Goal: Register for event/course

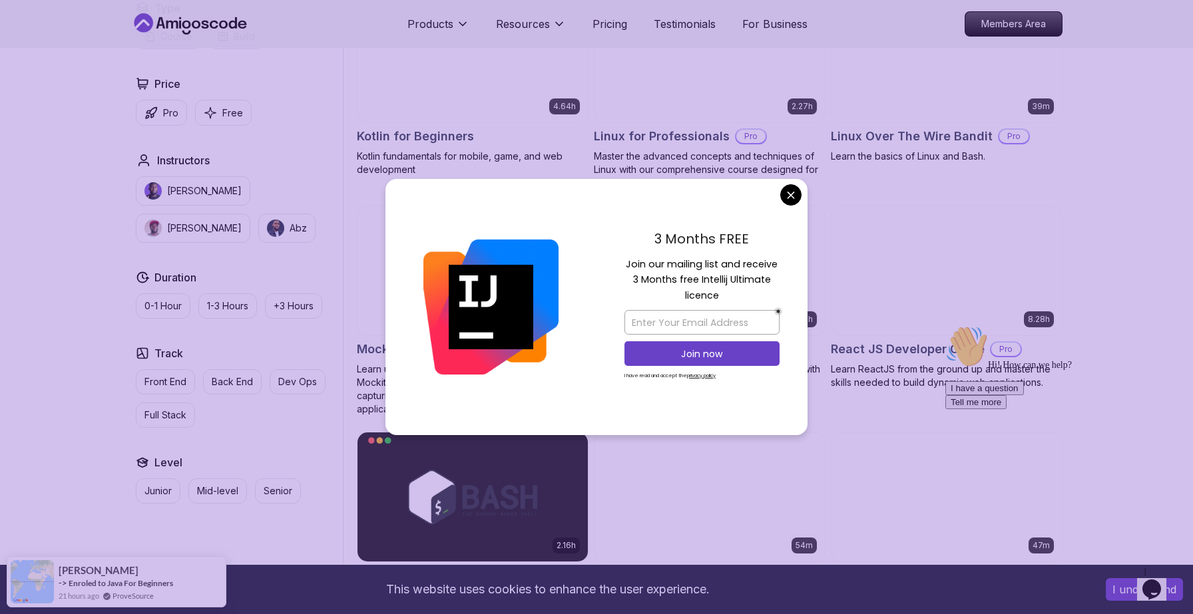
scroll to position [2742, 0]
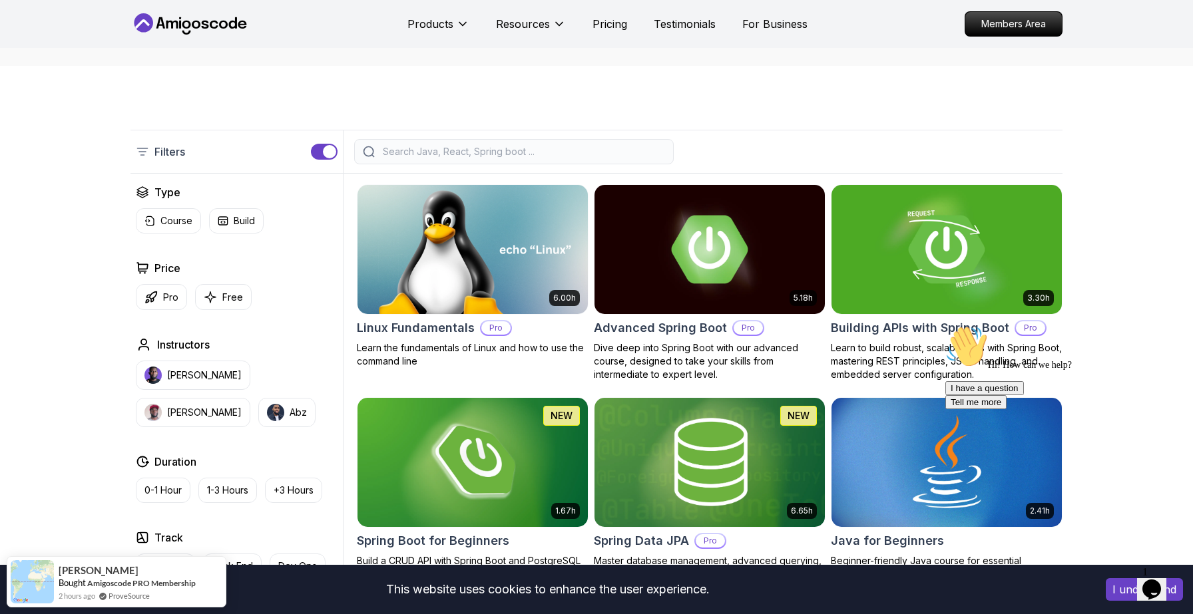
scroll to position [0, 0]
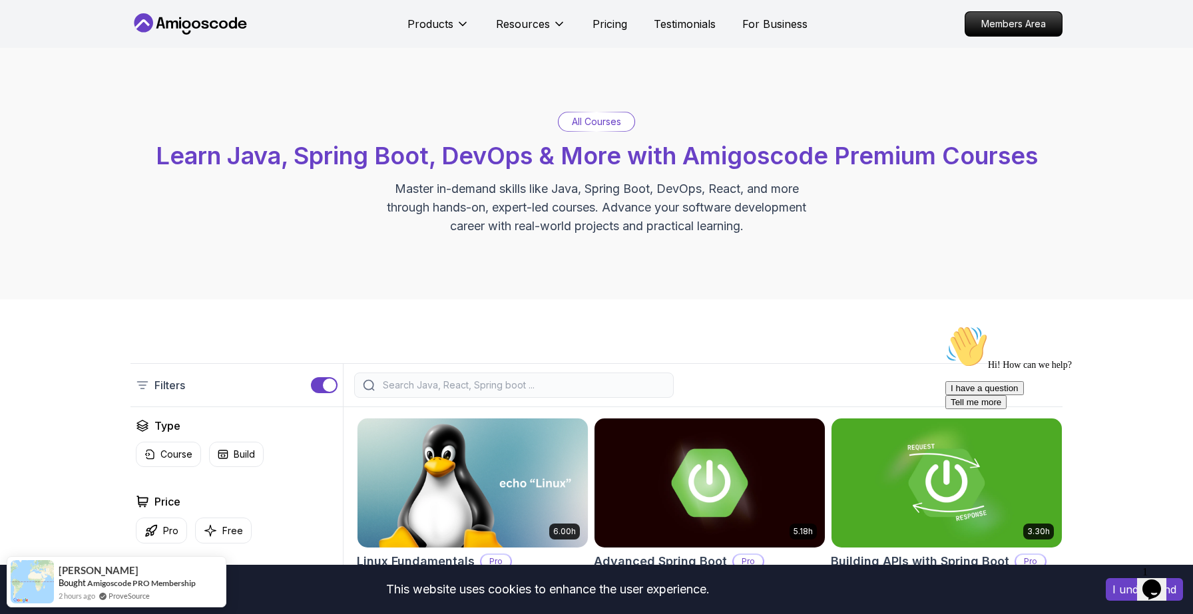
click at [540, 376] on div at bounding box center [514, 385] width 320 height 25
click at [533, 383] on input "search" at bounding box center [522, 385] width 285 height 13
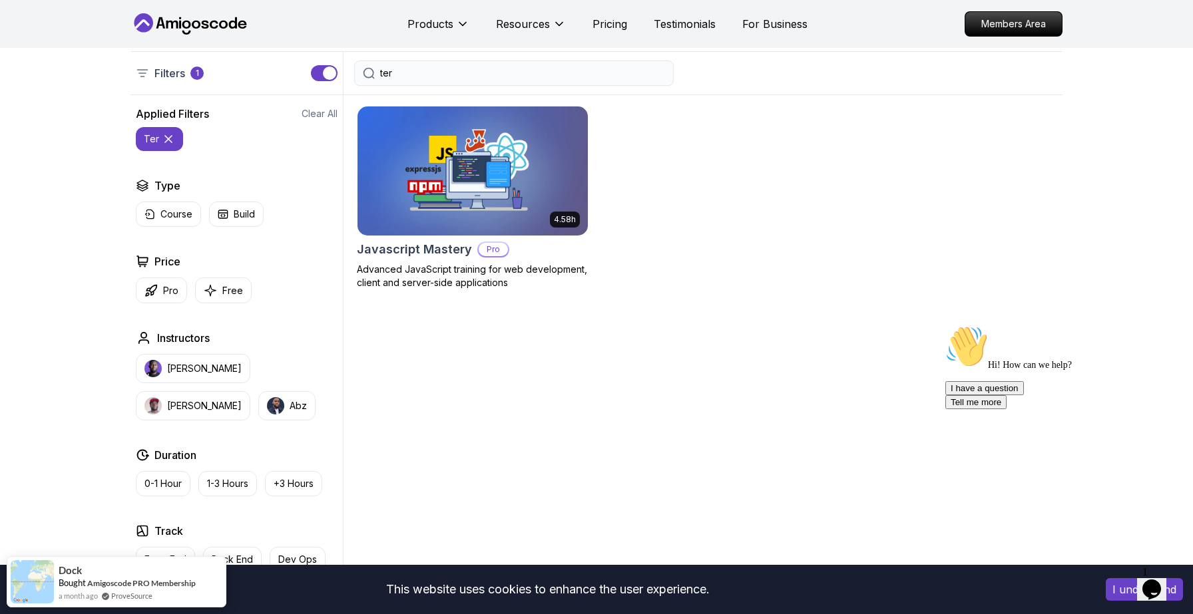
scroll to position [326, 0]
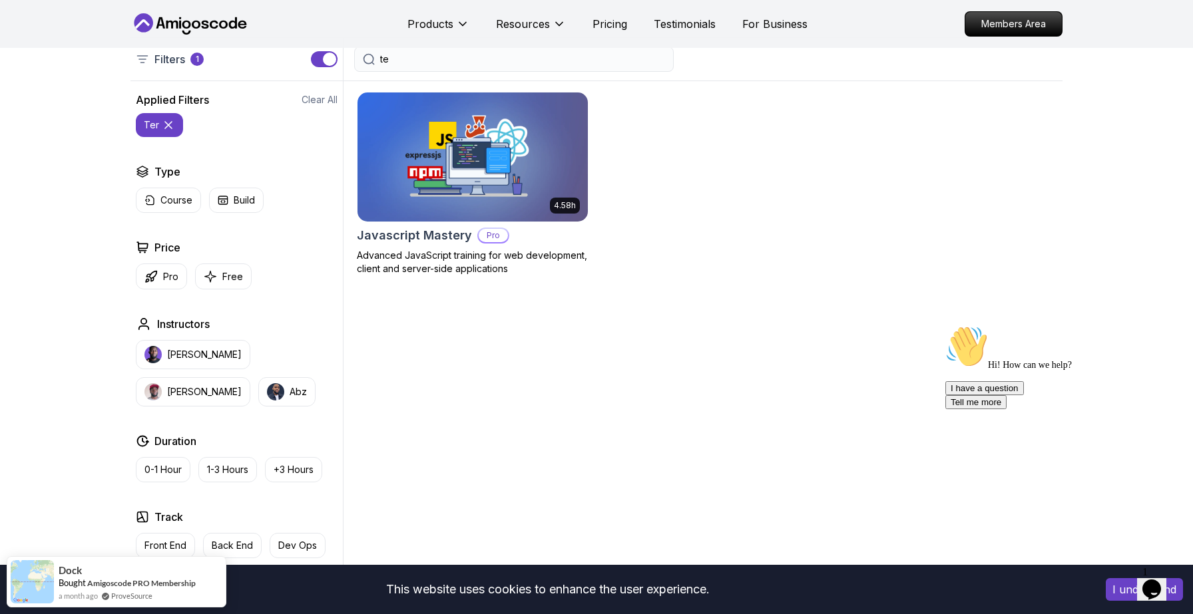
type input "t"
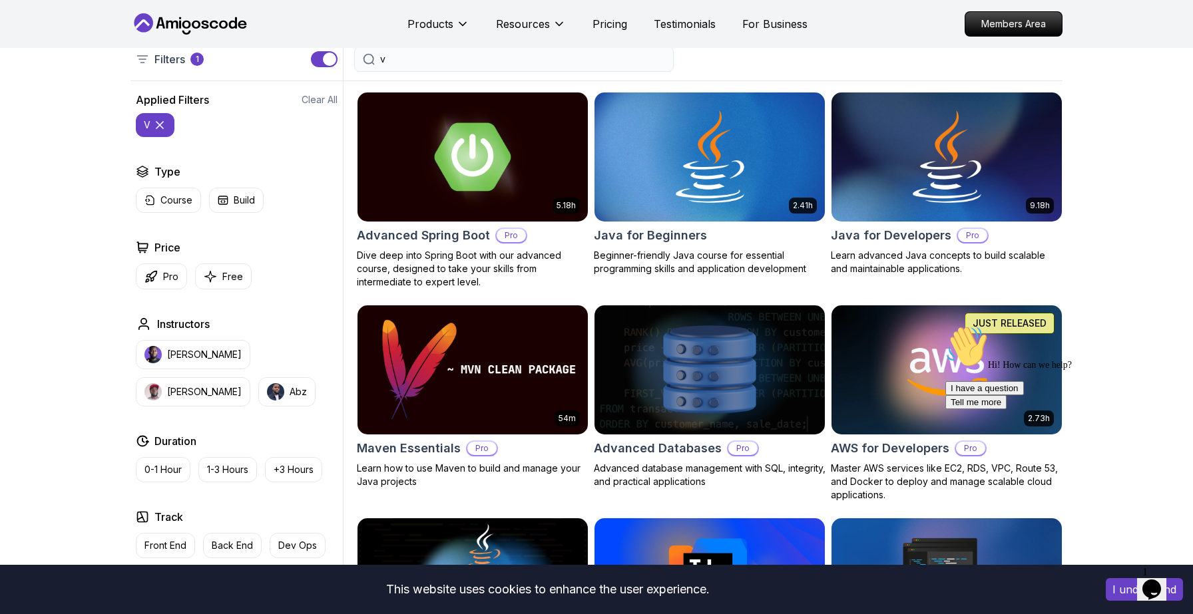
type input "vi"
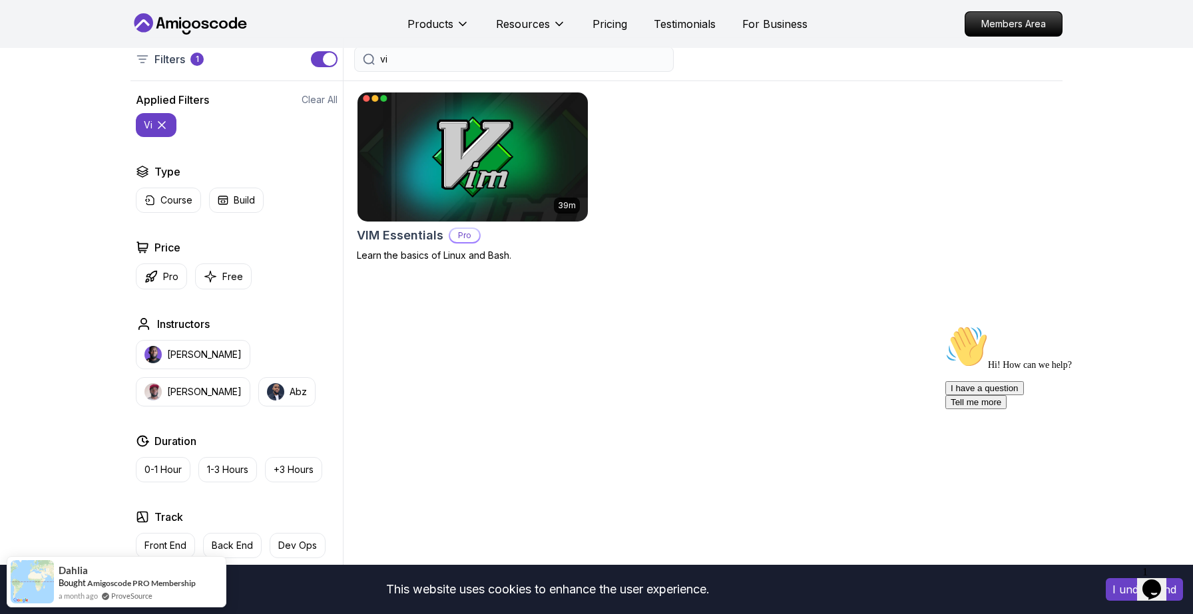
click at [474, 161] on img at bounding box center [473, 156] width 242 height 135
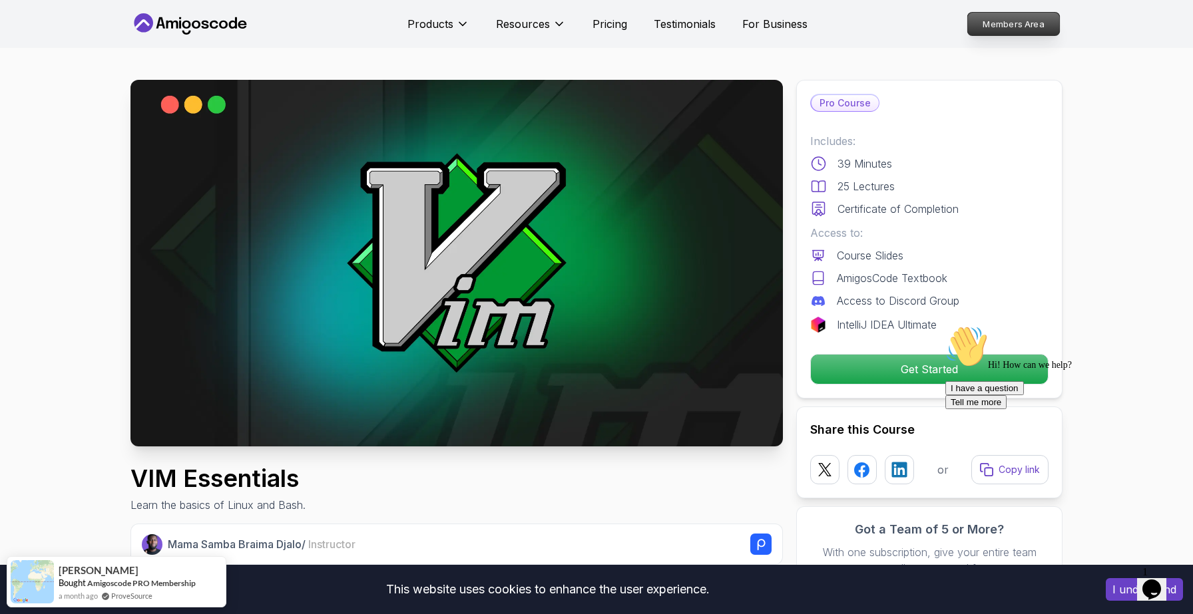
click at [996, 25] on p "Members Area" at bounding box center [1014, 24] width 92 height 23
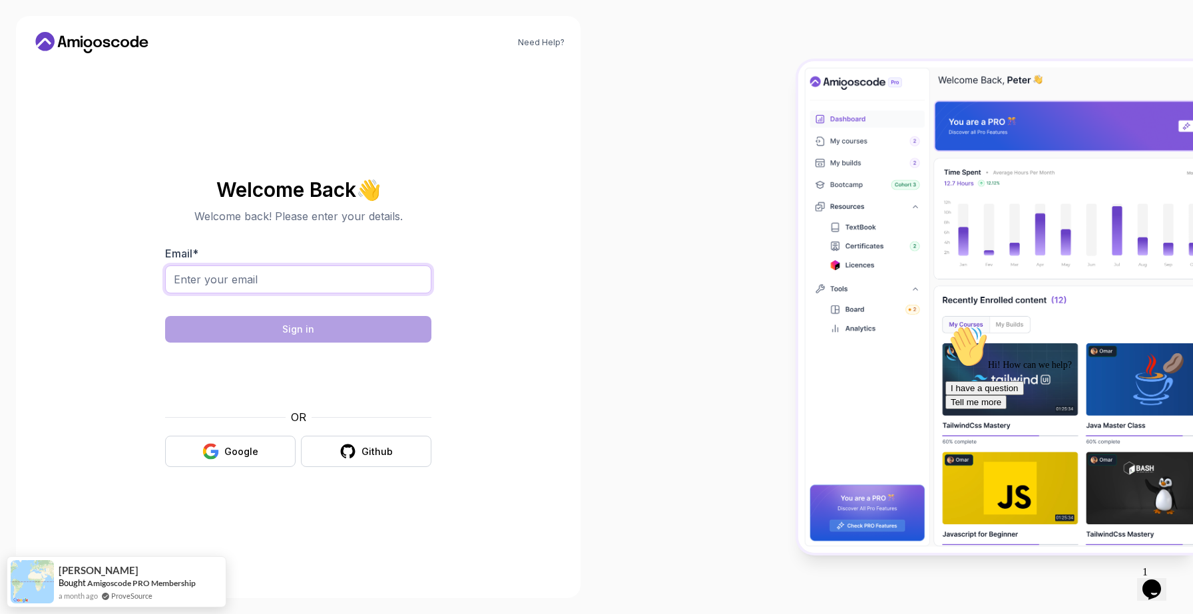
click at [370, 282] on input "Email *" at bounding box center [298, 280] width 266 height 28
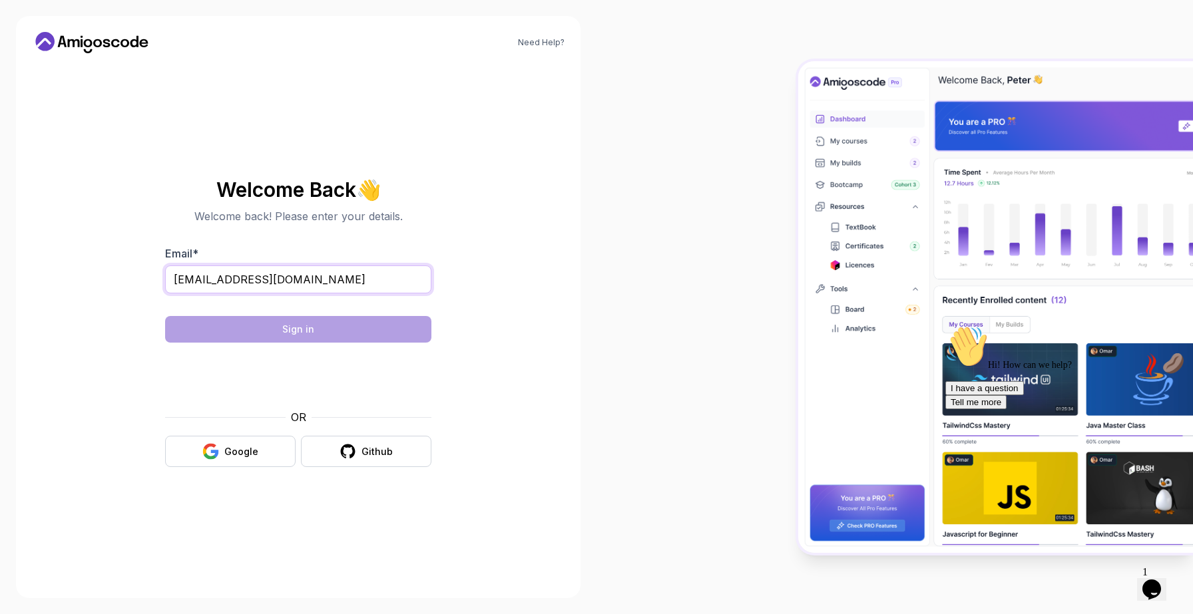
type input "halfa_rca@hotmail.fr"
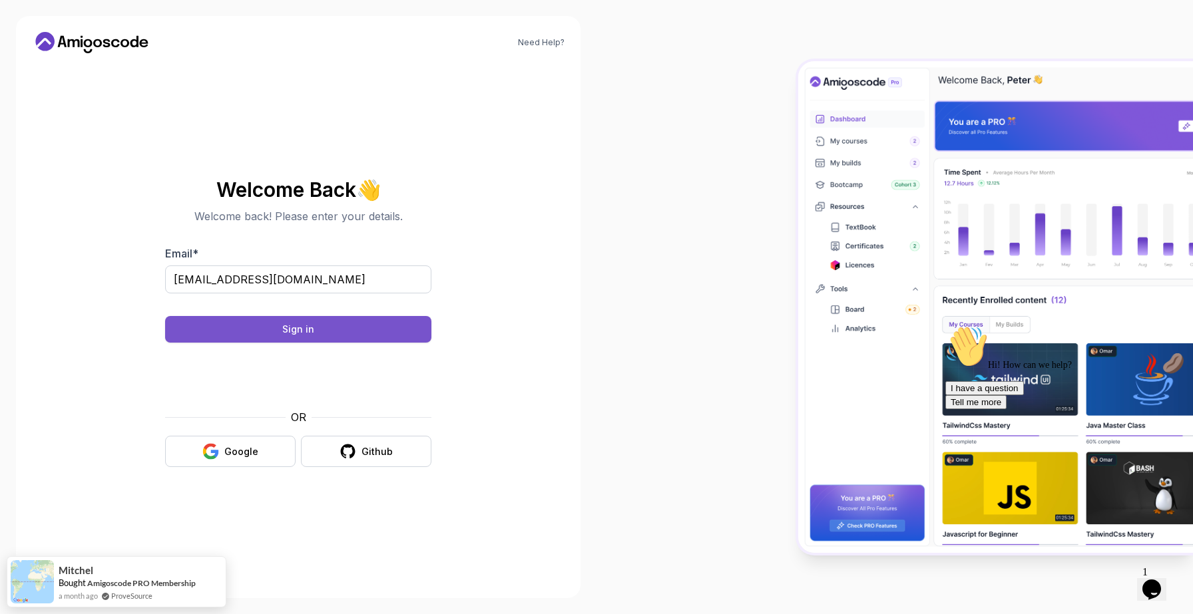
click at [343, 328] on button "Sign in" at bounding box center [298, 329] width 266 height 27
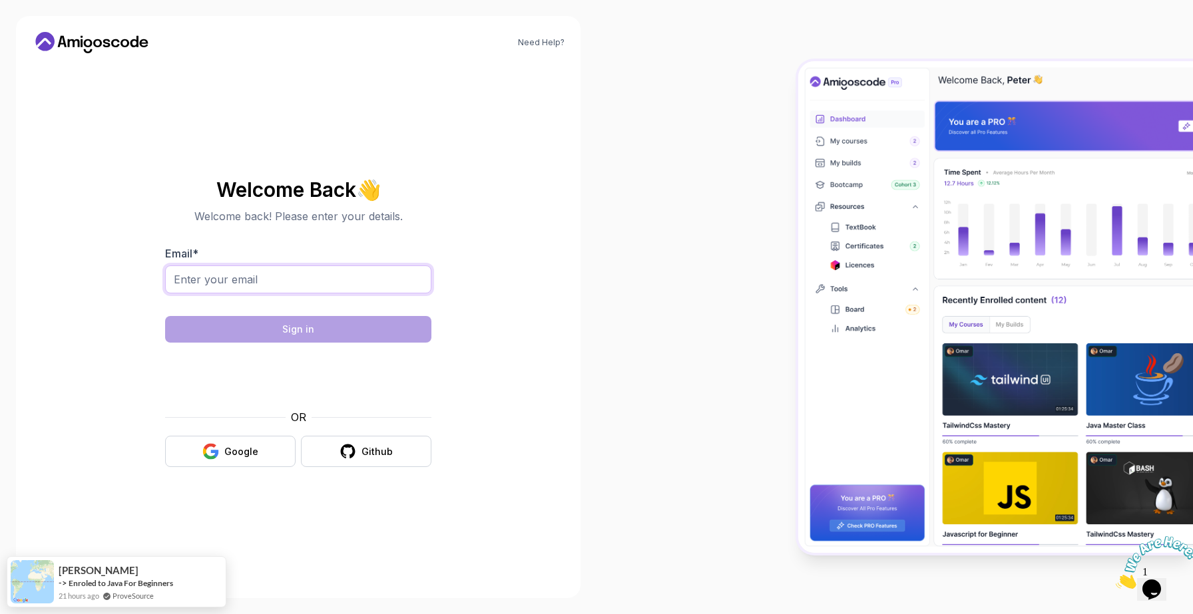
click at [332, 274] on input "Email *" at bounding box center [298, 280] width 266 height 28
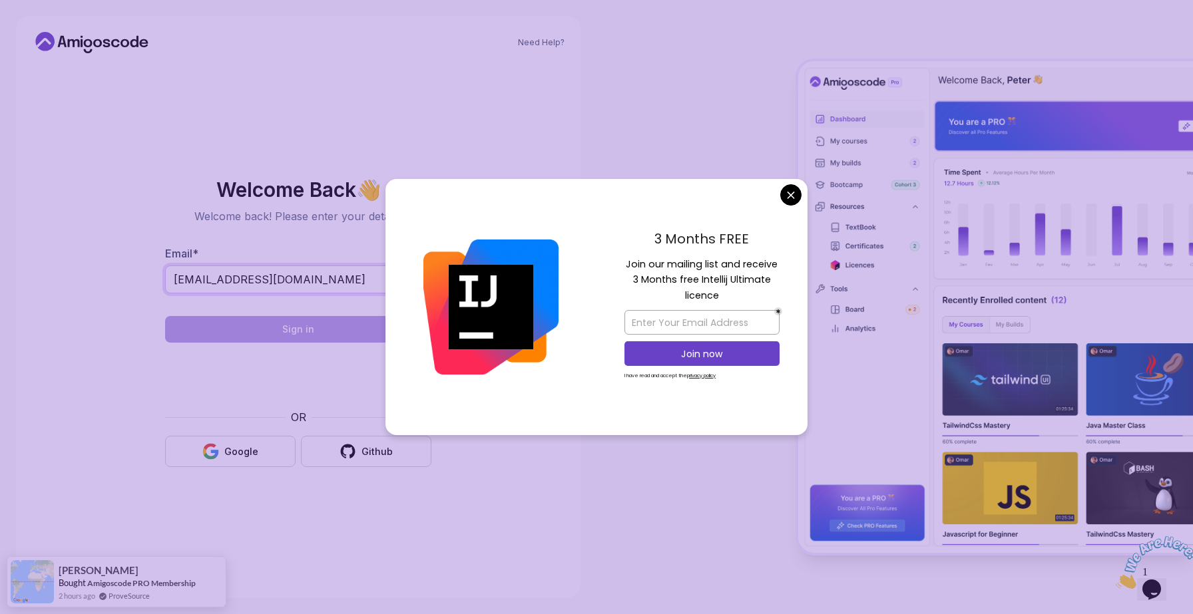
type input "[EMAIL_ADDRESS][DOMAIN_NAME]"
click at [784, 200] on body "Need Help? Welcome Back 👋 Welcome back! Please enter your details. Email * [EMA…" at bounding box center [596, 307] width 1193 height 614
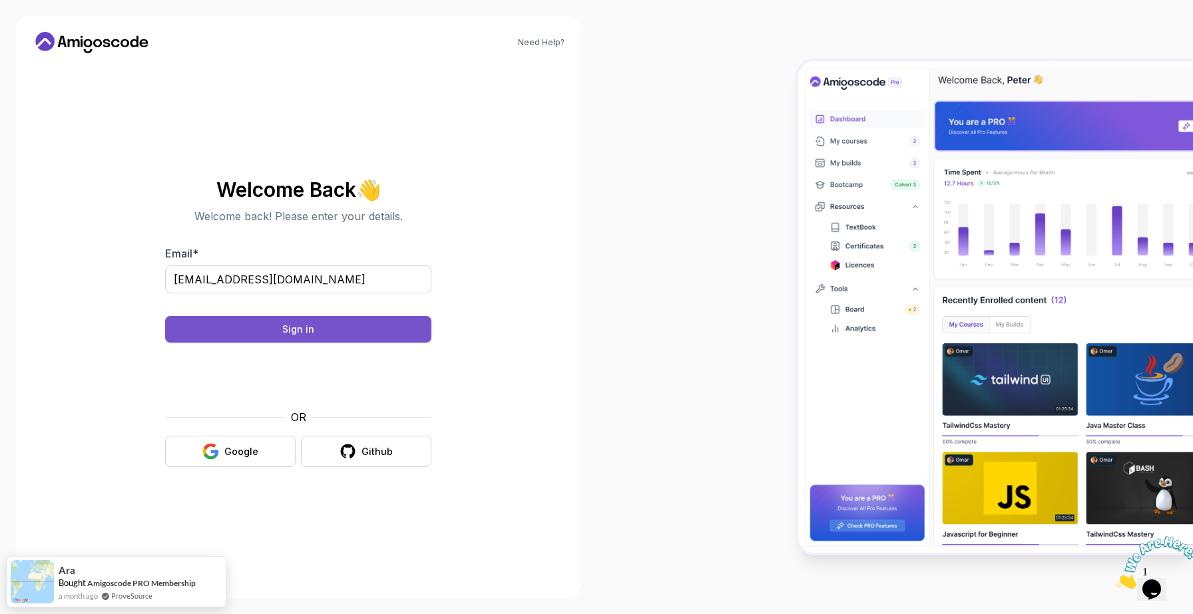
click at [375, 332] on button "Sign in" at bounding box center [298, 329] width 266 height 27
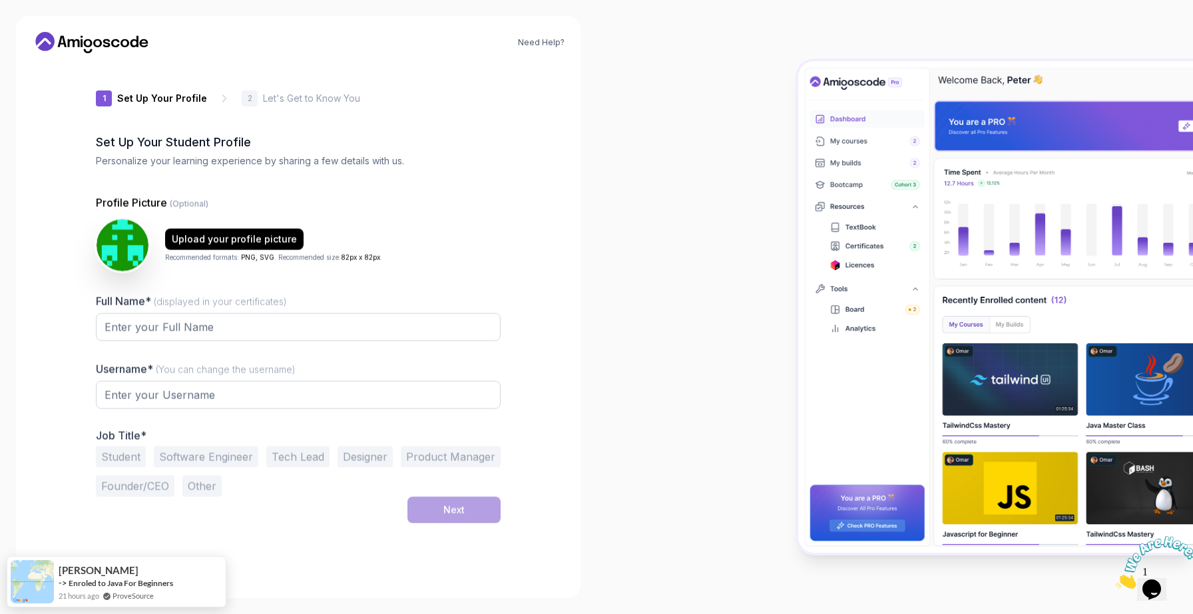
type input "keenbadger6fd53"
click at [395, 328] on input "Full Name* (displayed in your certificates)" at bounding box center [298, 327] width 405 height 28
type input "abdo"
click at [352, 401] on input "keenbadger6fd53" at bounding box center [298, 395] width 405 height 28
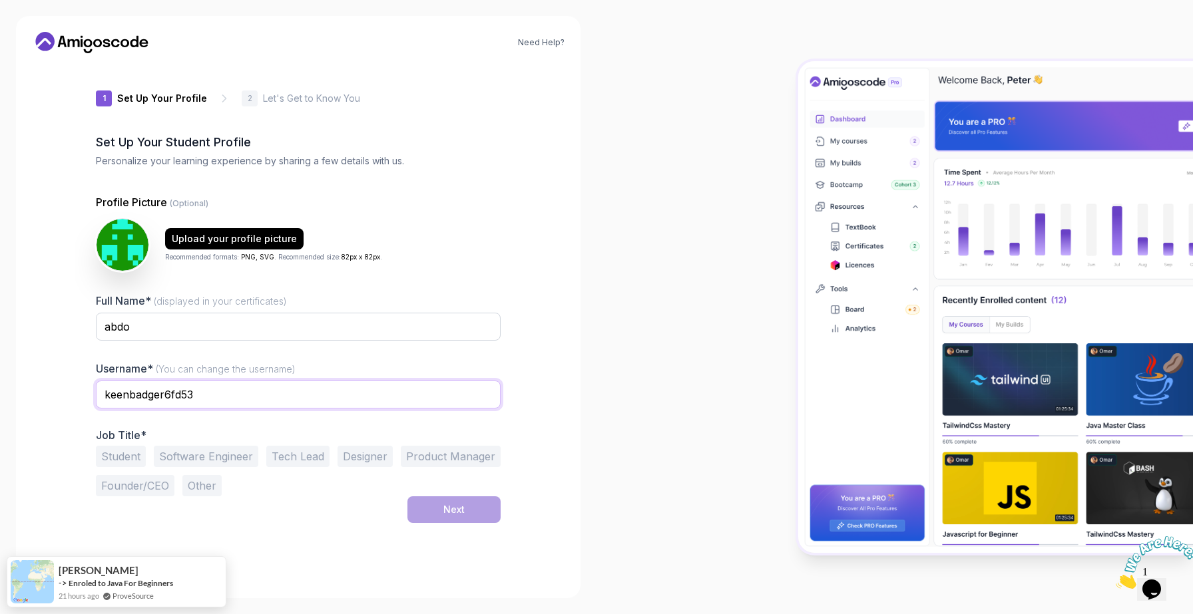
click at [352, 401] on input "keenbadger6fd53" at bounding box center [298, 395] width 405 height 28
type input "abdo12"
click at [372, 326] on input "abdo" at bounding box center [298, 327] width 405 height 28
type input "abdo12"
click at [521, 441] on div "1 Set Up Your Profile 1 Set Up Your Profile 2 Let's Get to Know You Set Up Your…" at bounding box center [298, 323] width 447 height 519
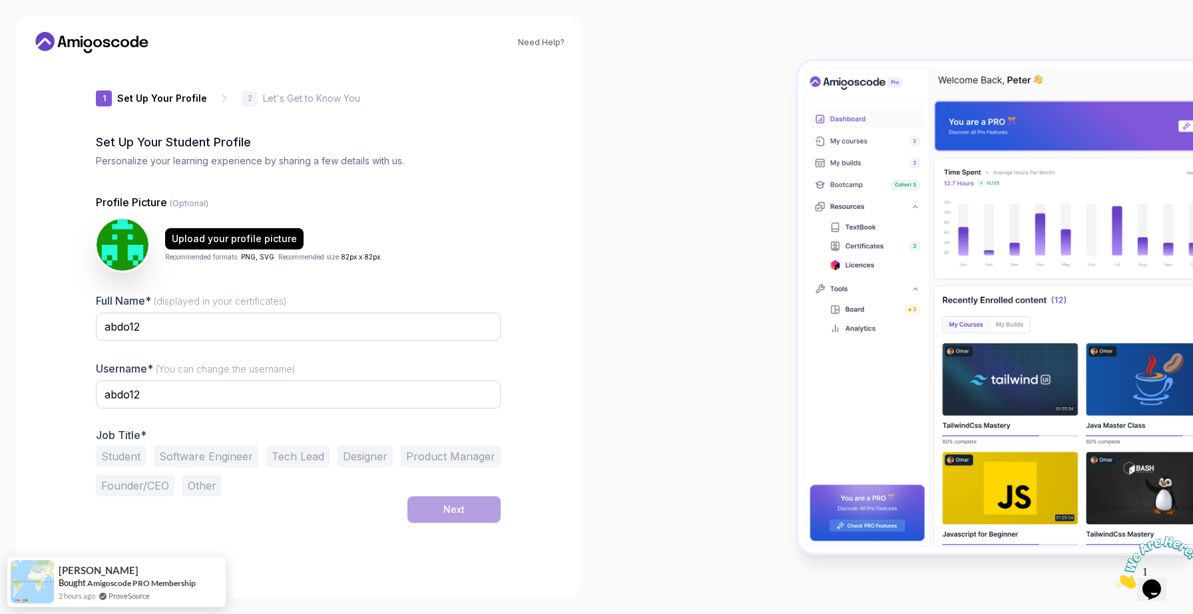
click at [238, 460] on button "Software Engineer" at bounding box center [206, 456] width 105 height 21
click at [446, 514] on div "Next" at bounding box center [453, 509] width 21 height 13
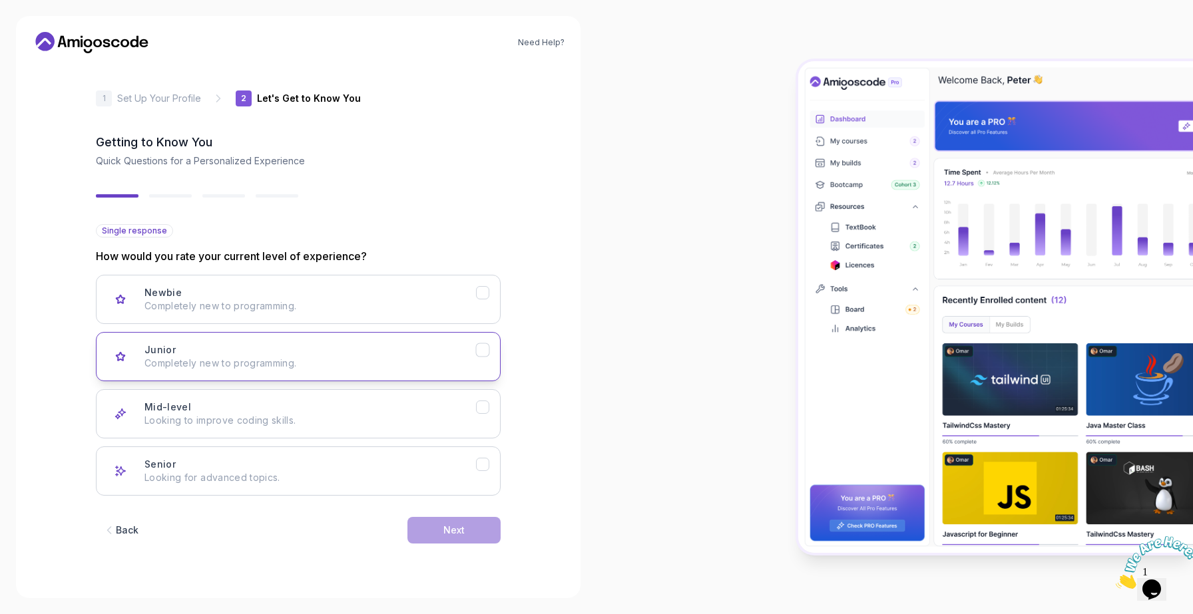
click at [476, 367] on button "Junior Completely new to programming." at bounding box center [298, 356] width 405 height 49
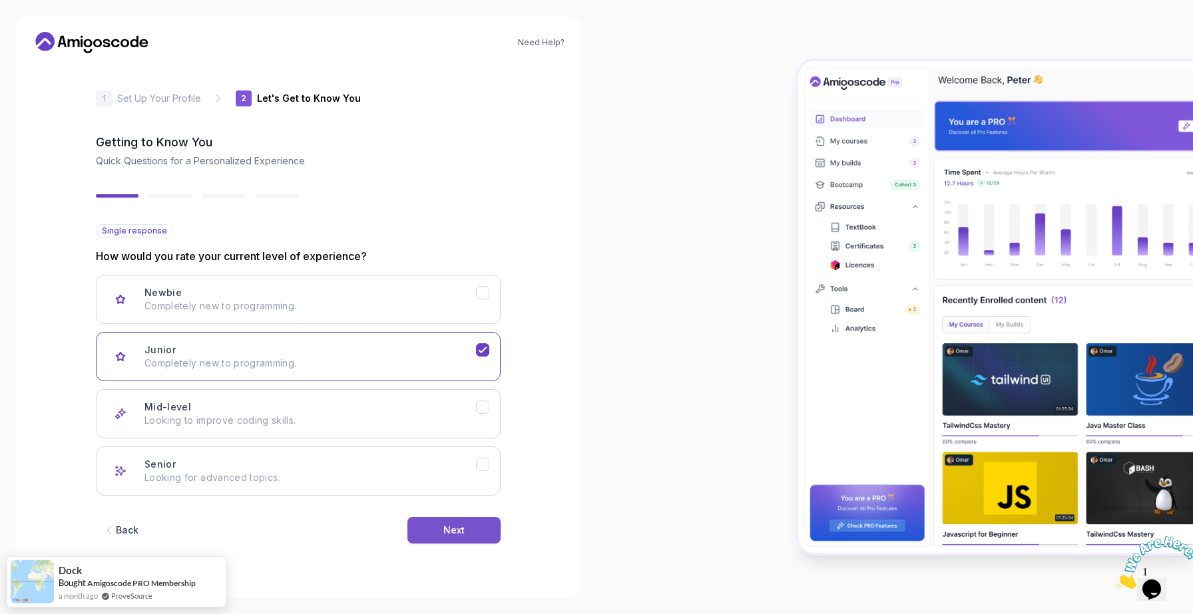
click at [464, 533] on div "Next" at bounding box center [453, 530] width 21 height 13
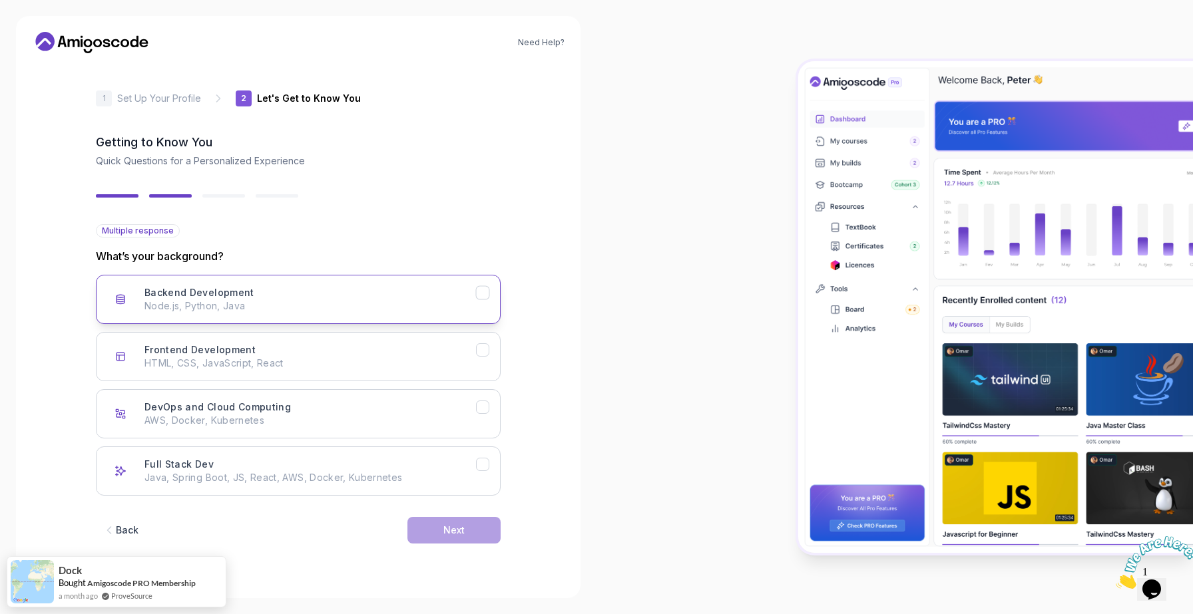
click at [465, 298] on div "Backend Development Node.js, Python, Java" at bounding box center [310, 299] width 332 height 27
click at [471, 350] on div "Frontend Development HTML, CSS, JavaScript, React" at bounding box center [310, 357] width 332 height 27
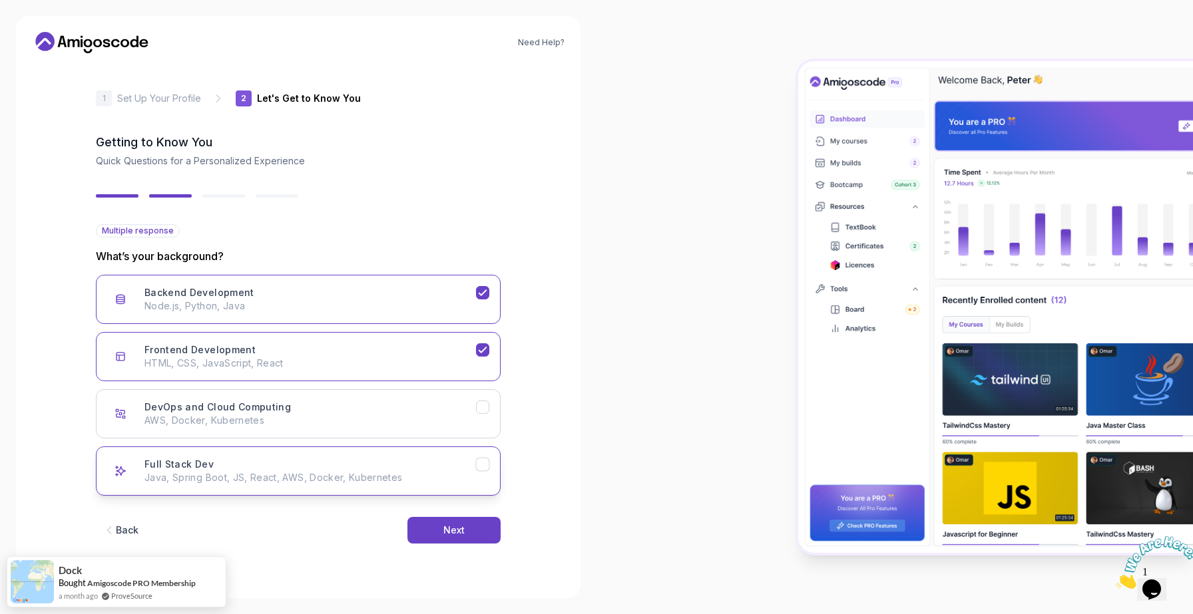
click at [470, 473] on p "Java, Spring Boot, JS, React, AWS, Docker, Kubernetes" at bounding box center [310, 477] width 332 height 13
click at [465, 537] on button "Next" at bounding box center [453, 530] width 93 height 27
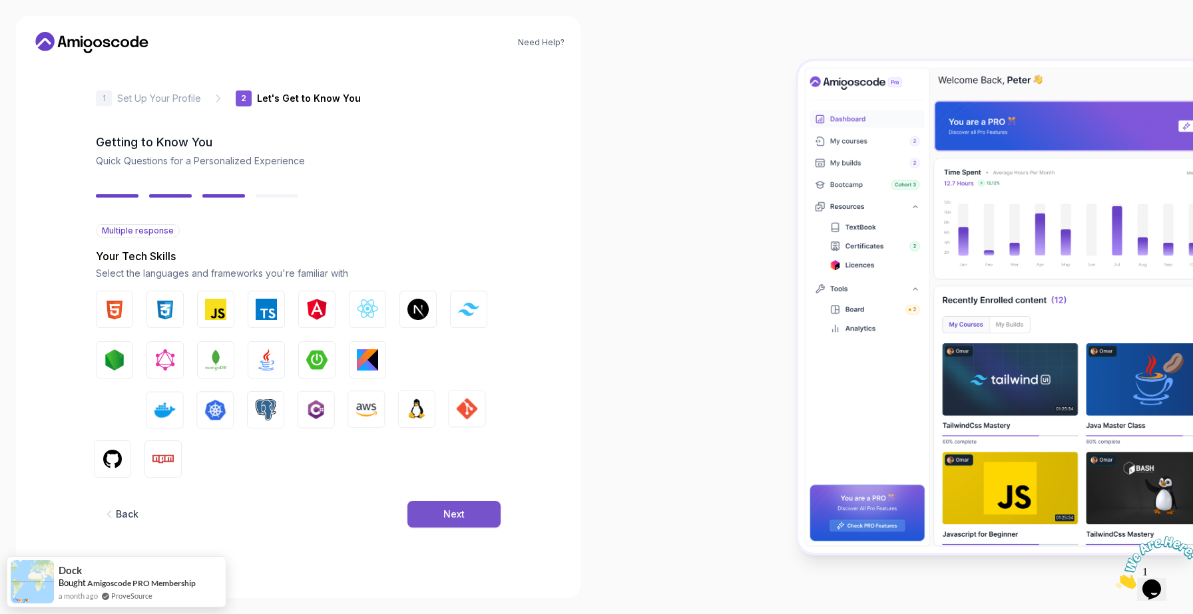
click at [463, 515] on div "Next" at bounding box center [453, 514] width 21 height 13
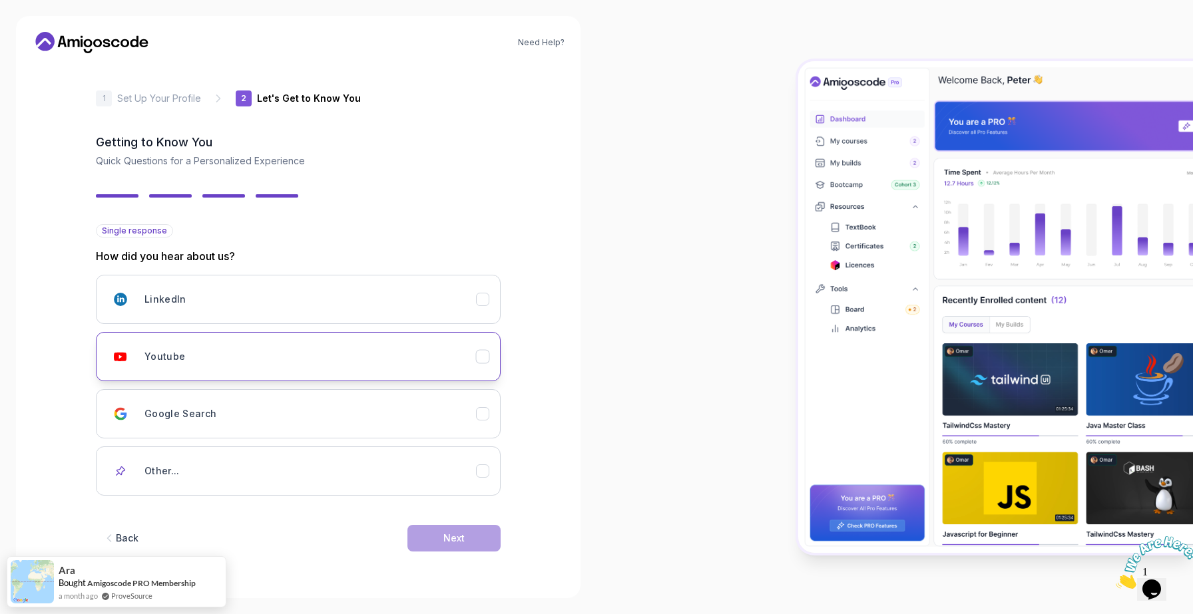
click at [453, 361] on div "Youtube" at bounding box center [310, 357] width 332 height 27
click at [471, 539] on button "Next" at bounding box center [453, 538] width 93 height 27
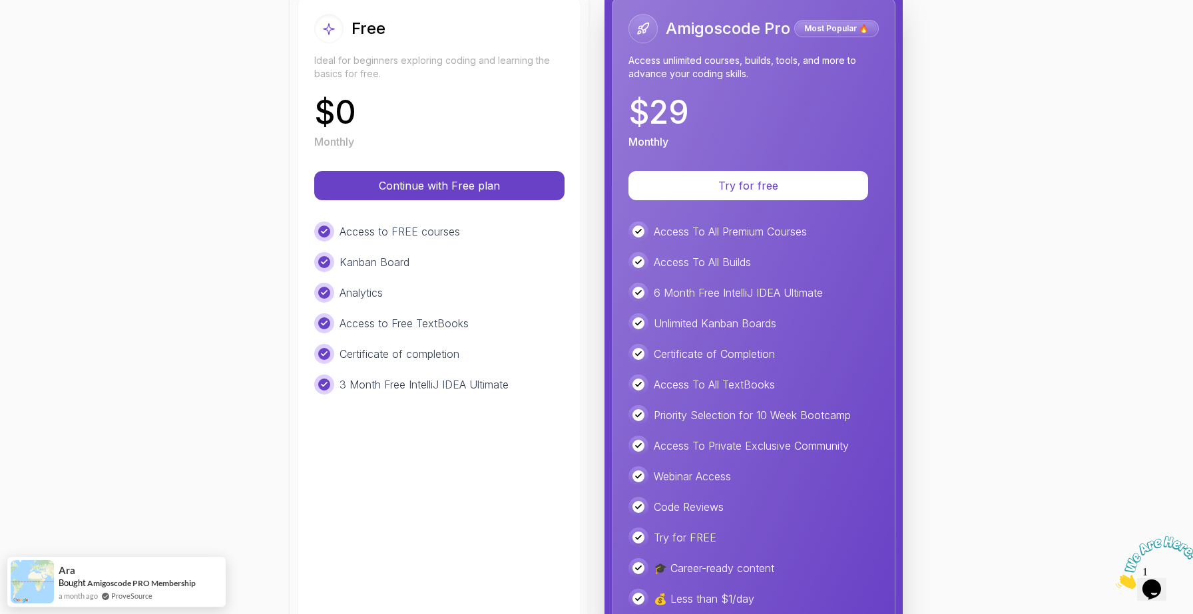
scroll to position [215, 0]
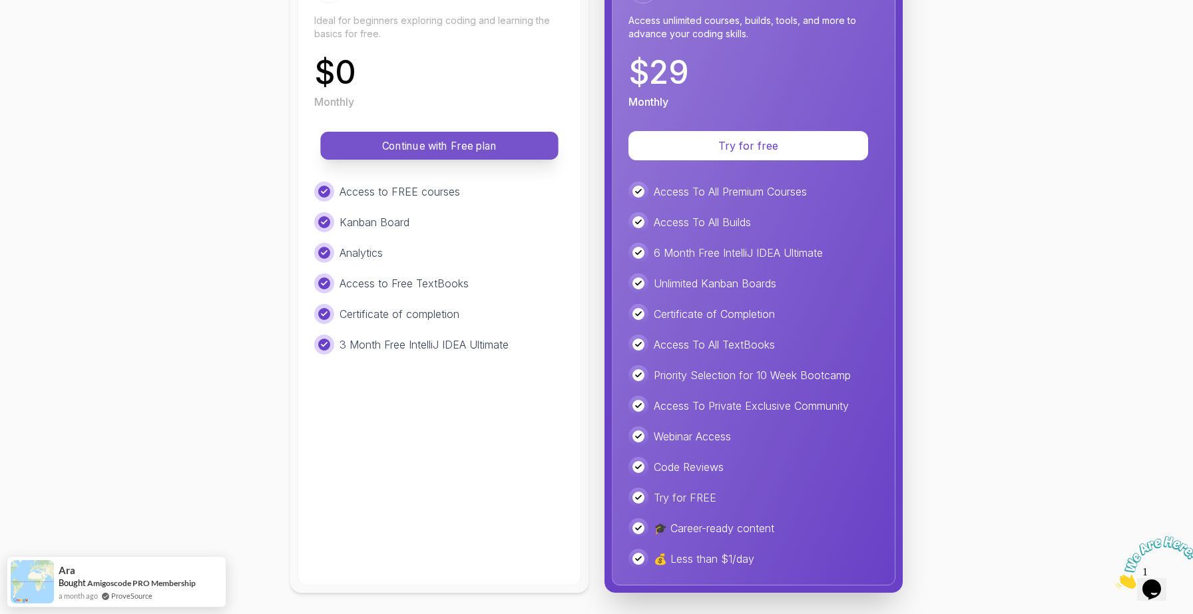
click at [479, 142] on p "Continue with Free plan" at bounding box center [440, 145] width 208 height 15
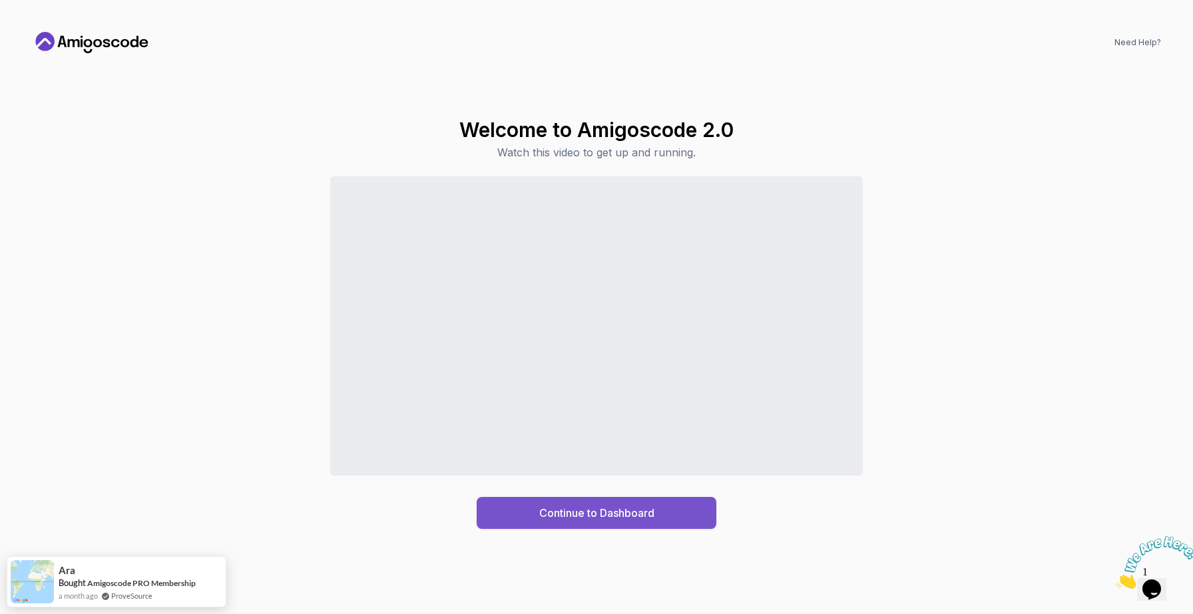
click at [591, 510] on div "Continue to Dashboard" at bounding box center [596, 513] width 115 height 16
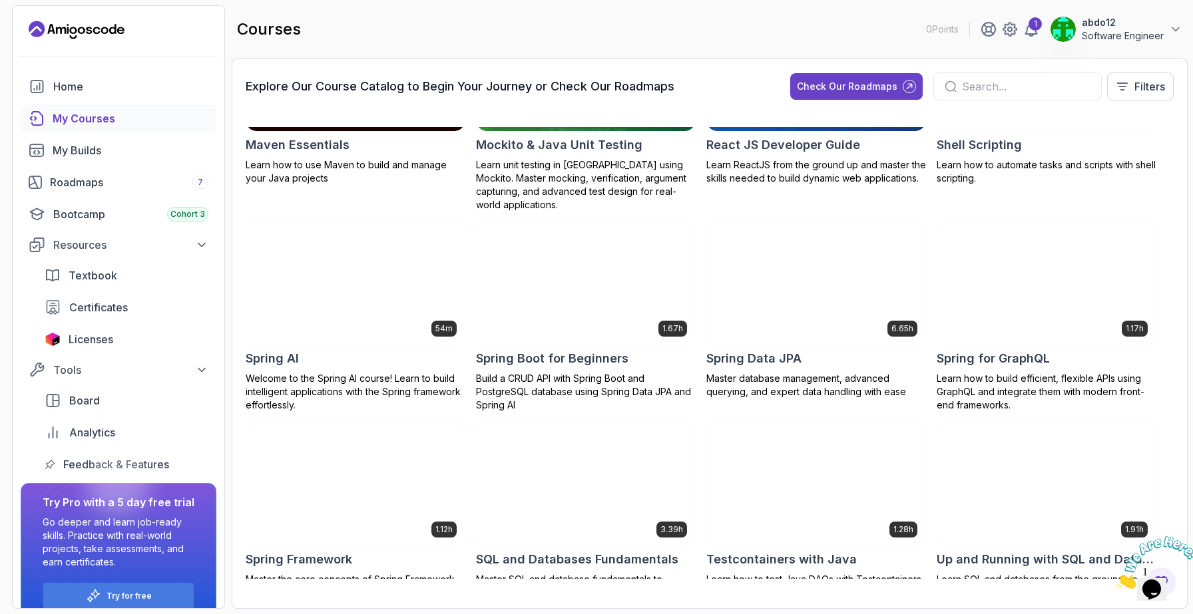
scroll to position [1761, 0]
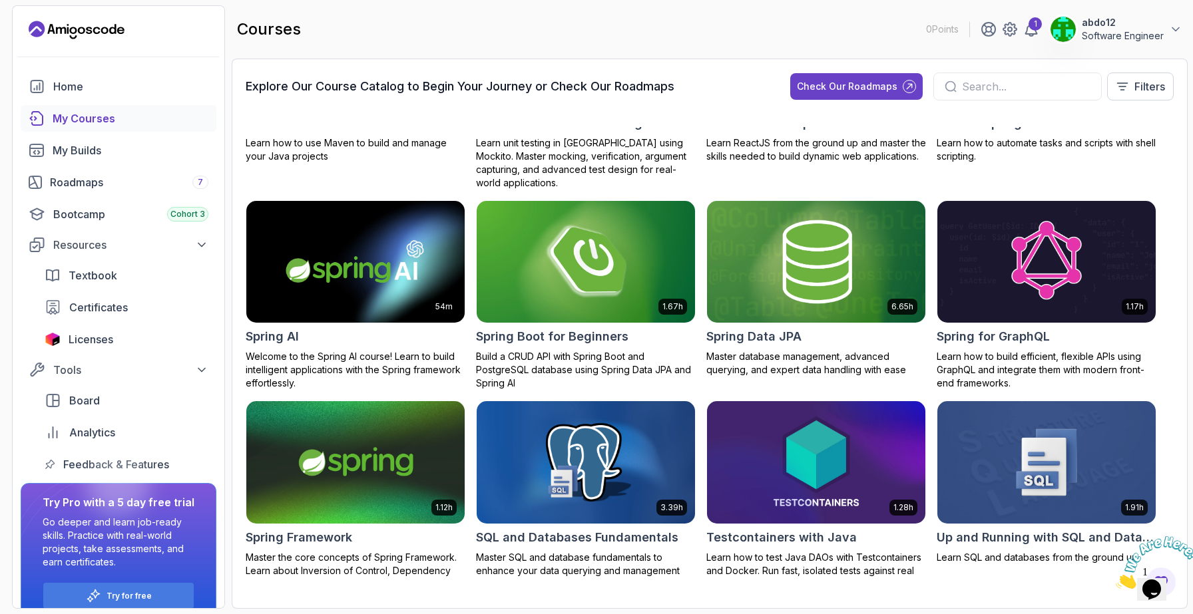
click at [999, 92] on input "text" at bounding box center [1026, 87] width 128 height 16
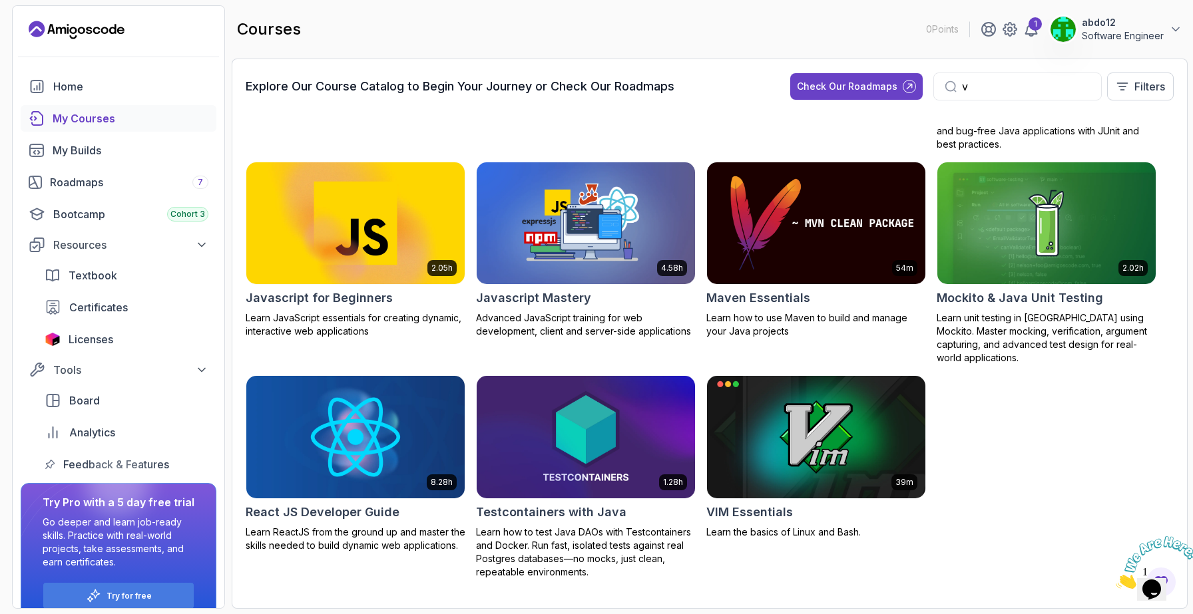
scroll to position [769, 0]
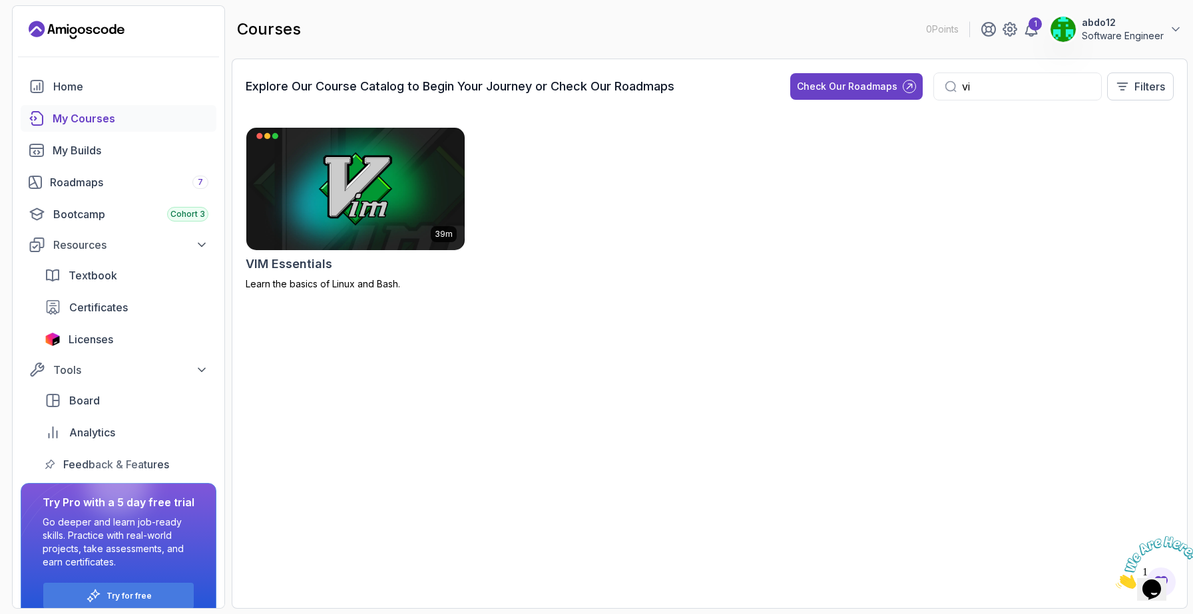
type input "v"
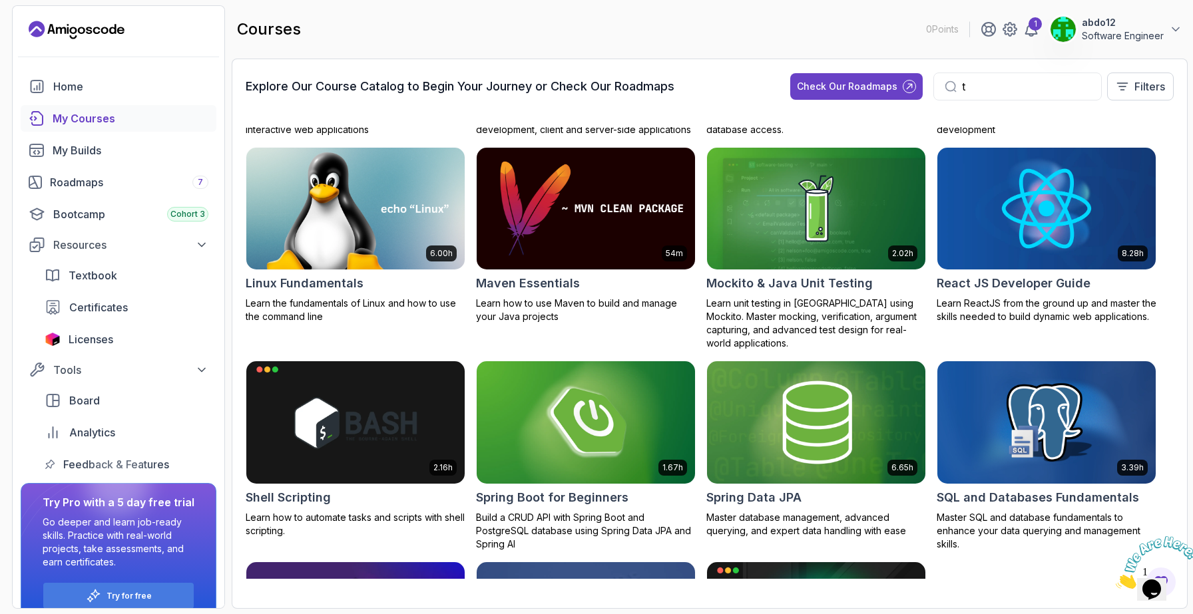
scroll to position [1357, 0]
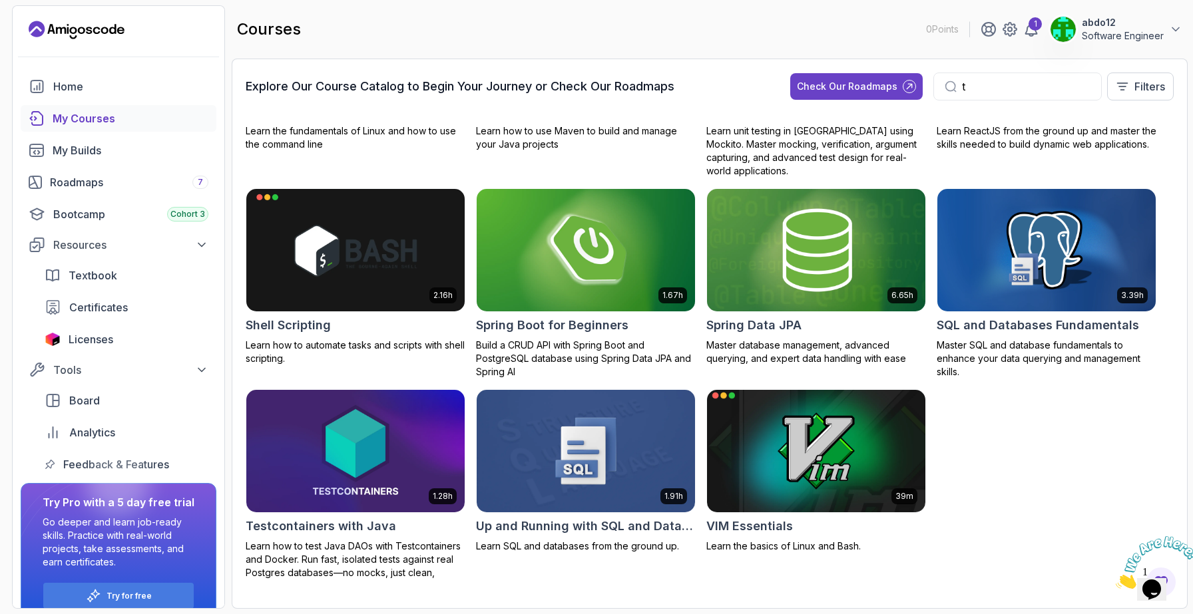
type input "t"
click at [805, 457] on img at bounding box center [816, 451] width 229 height 128
